Goal: Check status: Check status

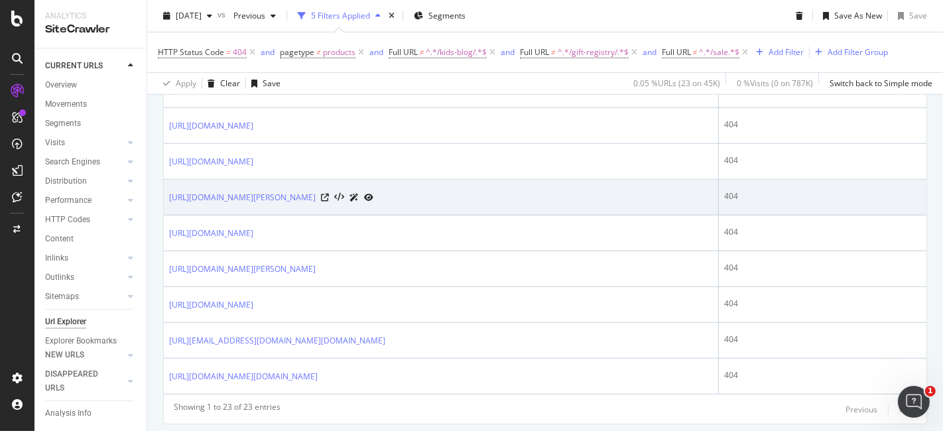
scroll to position [909, 0]
